Goal: Information Seeking & Learning: Learn about a topic

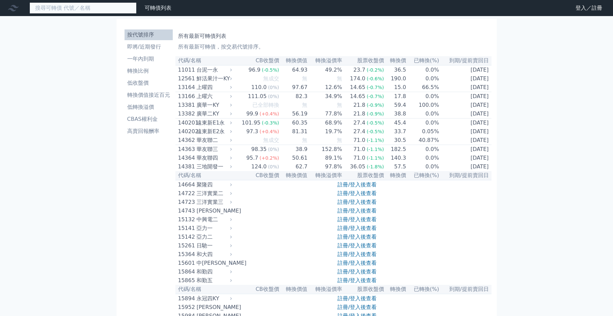
click at [89, 8] on input at bounding box center [82, 7] width 107 height 11
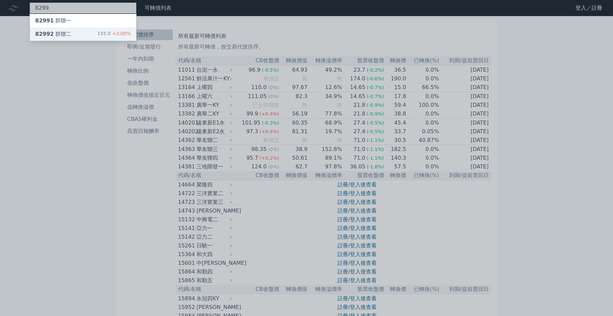
type input "8299"
click at [78, 35] on div "82992 群聯二 155.0 +3.00%" at bounding box center [83, 33] width 106 height 13
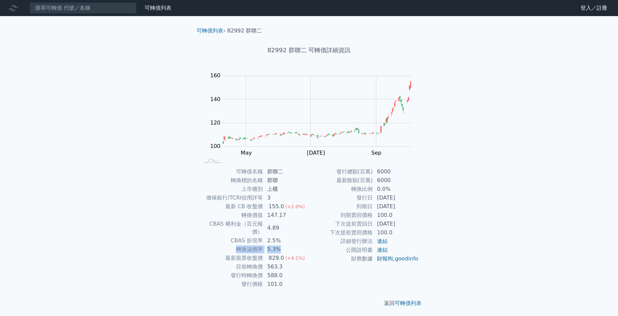
drag, startPoint x: 238, startPoint y: 242, endPoint x: 294, endPoint y: 244, distance: 56.6
click at [294, 245] on tr "轉換溢價率 5.3%" at bounding box center [254, 249] width 110 height 9
click at [297, 271] on td "588.0" at bounding box center [286, 275] width 46 height 9
click at [201, 29] on link "可轉債列表" at bounding box center [209, 30] width 27 height 6
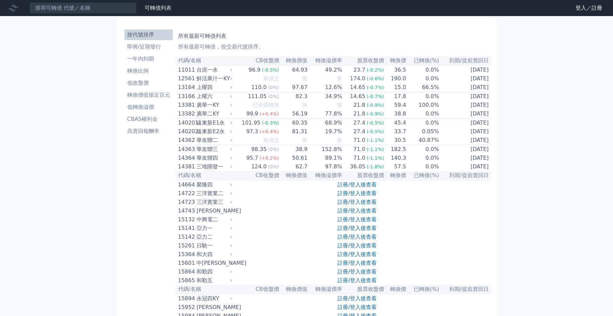
drag, startPoint x: 187, startPoint y: 37, endPoint x: 230, endPoint y: 36, distance: 42.8
click at [230, 36] on h1 "所有最新可轉債列表" at bounding box center [333, 36] width 311 height 8
copy h1 "最新可轉債列表"
